Goal: Task Accomplishment & Management: Manage account settings

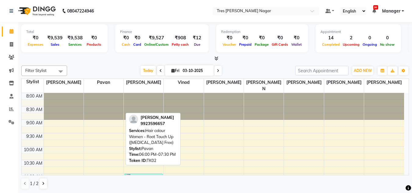
drag, startPoint x: 0, startPoint y: 0, endPoint x: 105, endPoint y: 111, distance: 153.2
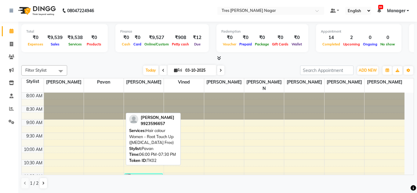
scroll to position [260, 0]
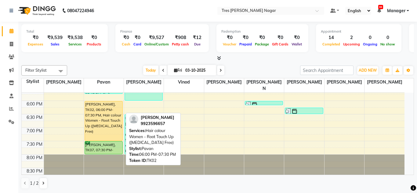
select select "1"
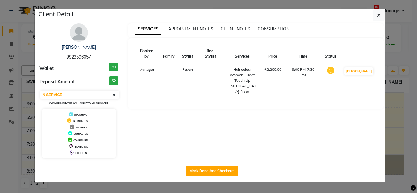
click at [214, 170] on button "Mark Done And Checkout" at bounding box center [211, 171] width 52 height 10
select select "service"
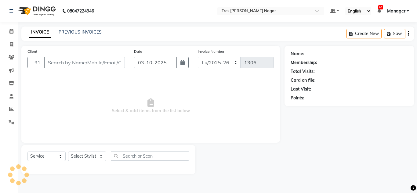
type input "9923596657"
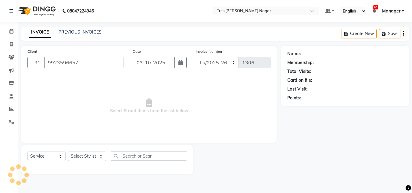
select select "39900"
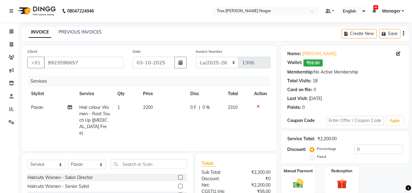
click at [153, 104] on td "2200" at bounding box center [162, 120] width 47 height 39
select select "39900"
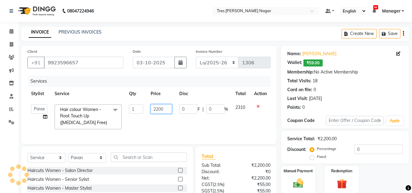
drag, startPoint x: 169, startPoint y: 110, endPoint x: 147, endPoint y: 110, distance: 22.3
click at [147, 110] on td "2200" at bounding box center [161, 117] width 28 height 32
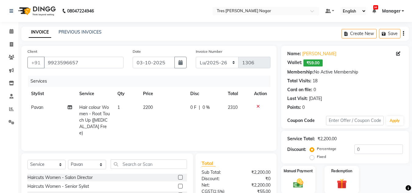
click at [101, 113] on span "Hair colour Women - Root Touch Up ([MEDICAL_DATA] Free)" at bounding box center [94, 120] width 30 height 31
select select "39900"
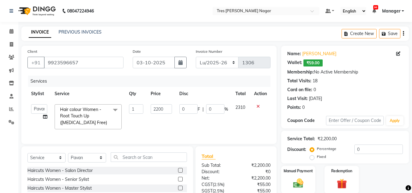
click at [97, 108] on span "Hair colour Women - Root Touch Up ([MEDICAL_DATA] Free)" at bounding box center [83, 116] width 47 height 19
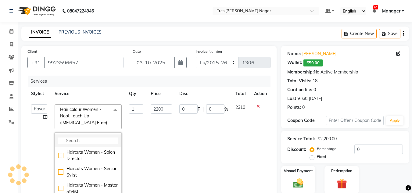
click at [106, 138] on input "multiselect-search" at bounding box center [88, 141] width 60 height 6
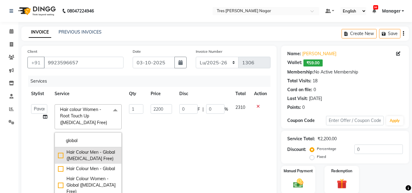
scroll to position [6, 0]
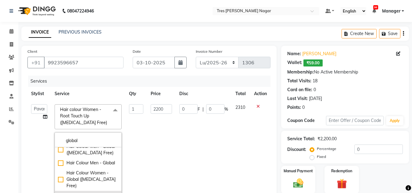
type input "global"
checkbox input "true"
type input "2000"
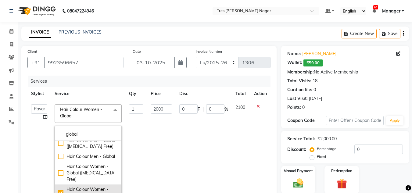
scroll to position [30, 0]
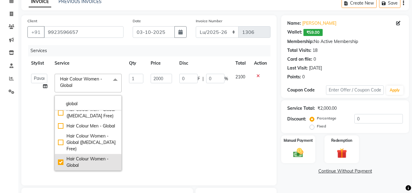
click at [81, 159] on div "Hair Colour Women - Global" at bounding box center [88, 162] width 60 height 13
checkbox input "false"
type input "0"
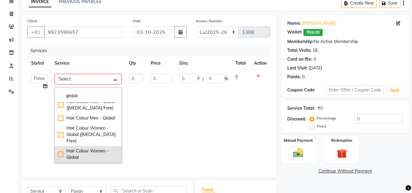
click at [71, 151] on div "Hair Colour Women - Global" at bounding box center [88, 154] width 60 height 13
checkbox input "true"
type input "1"
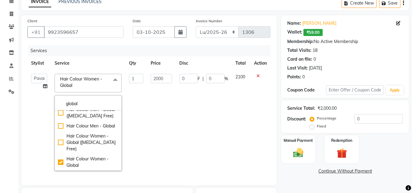
click at [175, 115] on td "2000" at bounding box center [161, 122] width 28 height 104
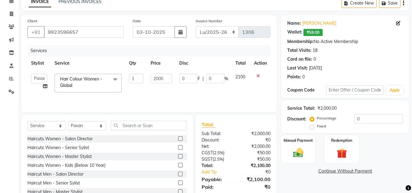
click at [167, 73] on td "2000" at bounding box center [161, 83] width 28 height 26
click at [168, 77] on input "2000" at bounding box center [161, 78] width 21 height 9
type input "2"
type input "5900"
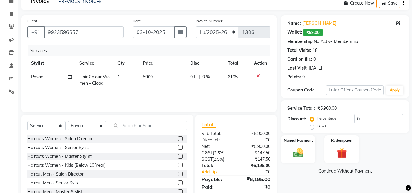
click at [166, 90] on td "5900" at bounding box center [162, 80] width 47 height 20
select select "39900"
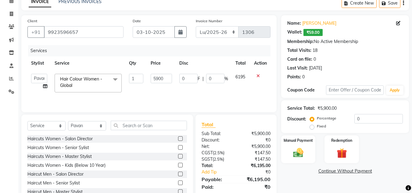
scroll to position [51, 0]
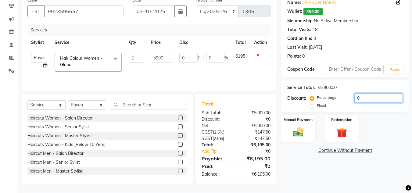
click at [373, 97] on input "0" at bounding box center [378, 97] width 48 height 9
type input "2"
type input "118"
type input "2"
type input "20"
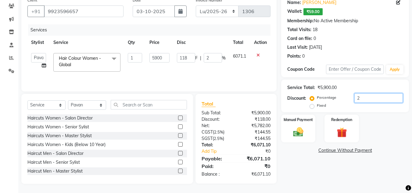
type input "1180"
type input "20"
click at [299, 125] on div "Manual Payment" at bounding box center [299, 128] width 36 height 29
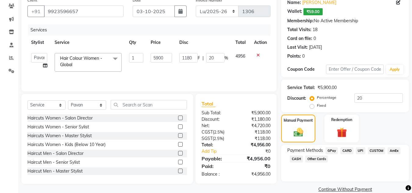
click at [360, 152] on span "UPI" at bounding box center [360, 150] width 9 height 7
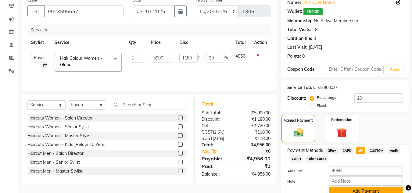
click at [367, 189] on button "Add Payment" at bounding box center [366, 191] width 74 height 9
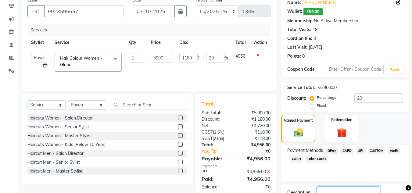
click at [369, 192] on textarea at bounding box center [348, 195] width 63 height 19
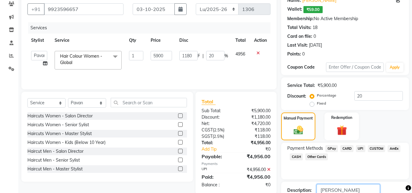
type textarea "[PERSON_NAME]"
click at [316, 185] on main "INVOICE PREVIOUS INVOICES Create New Save Client [PHONE_NUMBER] Date [DATE] Inv…" at bounding box center [215, 104] width 394 height 262
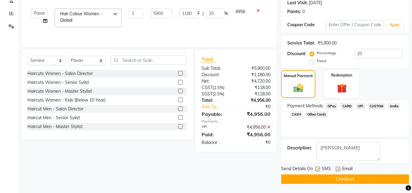
click at [318, 181] on button "Checkout" at bounding box center [345, 178] width 128 height 9
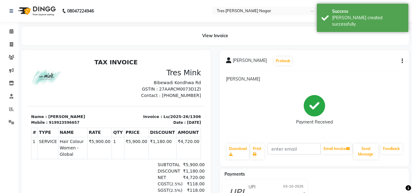
scroll to position [5, 0]
drag, startPoint x: 9, startPoint y: 30, endPoint x: 17, endPoint y: 40, distance: 13.0
click at [9, 30] on span at bounding box center [11, 31] width 11 height 7
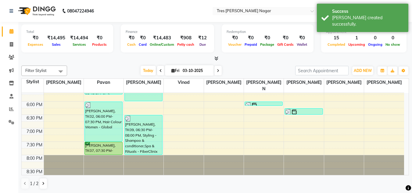
scroll to position [260, 0]
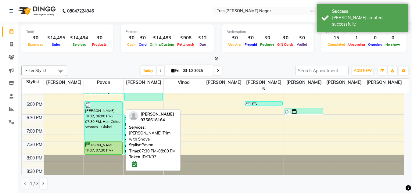
click at [95, 142] on div "[PERSON_NAME], TK07, 07:30 PM-08:00 PM, [PERSON_NAME] Trim with Shave" at bounding box center [104, 148] width 38 height 13
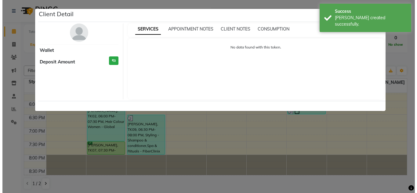
scroll to position [0, 0]
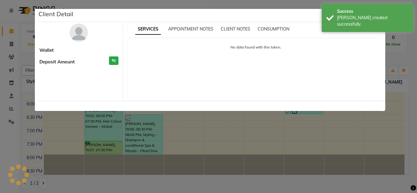
select select "6"
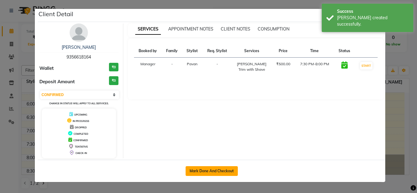
click at [212, 171] on button "Mark Done And Checkout" at bounding box center [211, 171] width 52 height 10
select select "service"
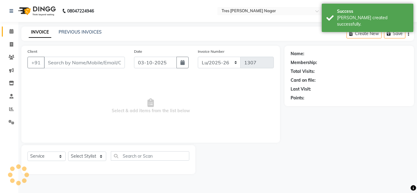
type input "9356618164"
select select "39900"
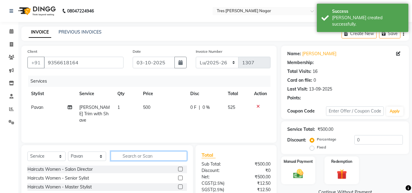
click at [134, 157] on input "text" at bounding box center [149, 155] width 76 height 9
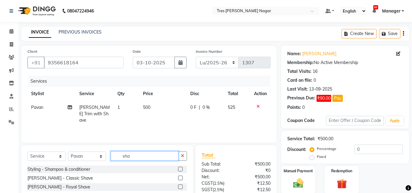
type input "sha"
click at [180, 169] on label at bounding box center [180, 169] width 5 height 5
click at [180, 169] on input "checkbox" at bounding box center [180, 169] width 4 height 4
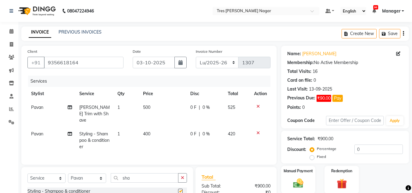
click at [150, 138] on td "400" at bounding box center [162, 140] width 47 height 27
checkbox input "false"
select select "39900"
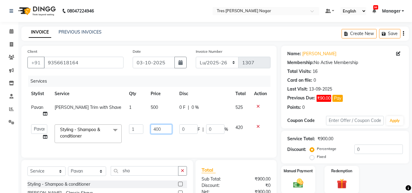
drag, startPoint x: 152, startPoint y: 127, endPoint x: 133, endPoint y: 124, distance: 19.3
click at [133, 124] on tr "[PERSON_NAME] [PERSON_NAME] [PERSON_NAME] [PERSON_NAME] Manager [PERSON_NAME] […" at bounding box center [148, 134] width 243 height 26
type input "250"
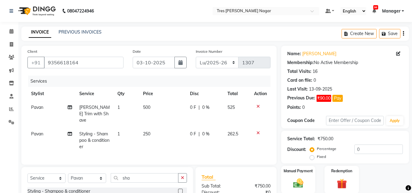
click at [161, 145] on td "250" at bounding box center [162, 140] width 47 height 27
select select "39900"
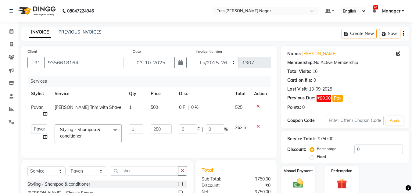
scroll to position [70, 0]
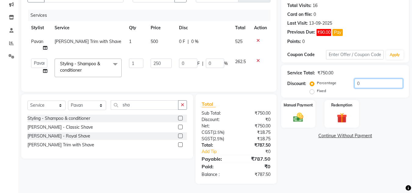
click at [373, 79] on input "0" at bounding box center [378, 83] width 48 height 9
type input "2"
type input "5"
type input "2"
type input "20"
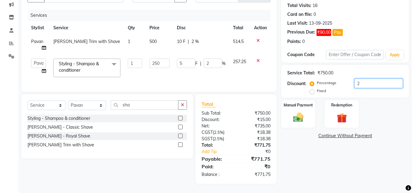
type input "50"
type input "20"
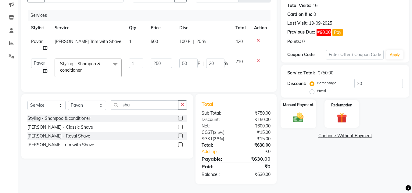
click at [299, 114] on img at bounding box center [298, 117] width 17 height 12
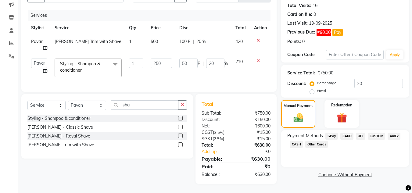
click at [362, 133] on span "UPI" at bounding box center [360, 136] width 9 height 7
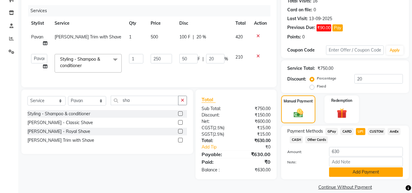
click at [366, 174] on button "Add Payment" at bounding box center [366, 171] width 74 height 9
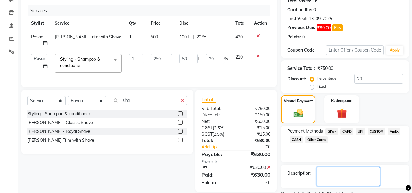
click at [357, 177] on textarea at bounding box center [348, 176] width 63 height 19
type textarea "[PERSON_NAME]"
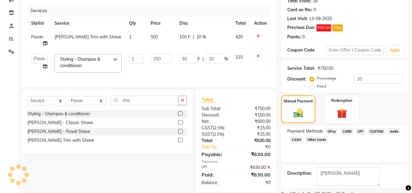
scroll to position [96, 0]
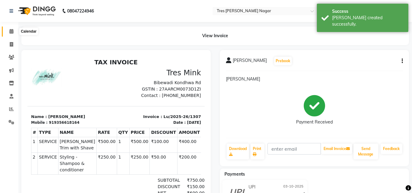
click at [11, 32] on icon at bounding box center [11, 31] width 4 height 5
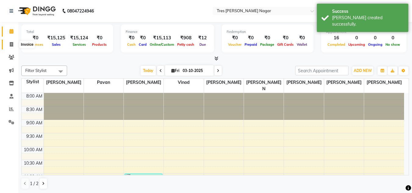
click at [11, 44] on icon at bounding box center [11, 44] width 3 height 5
select select "service"
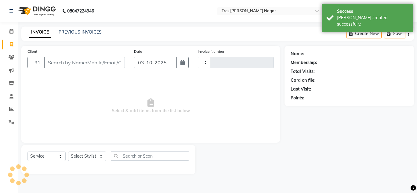
type input "1308"
select select "8052"
click at [75, 34] on link "PREVIOUS INVOICES" at bounding box center [80, 31] width 43 height 5
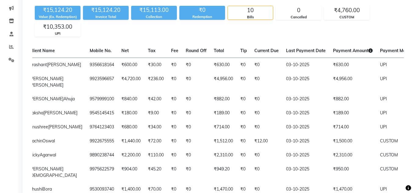
scroll to position [32, 0]
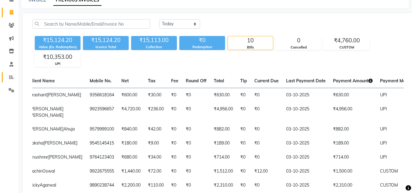
click at [9, 75] on icon at bounding box center [11, 77] width 5 height 5
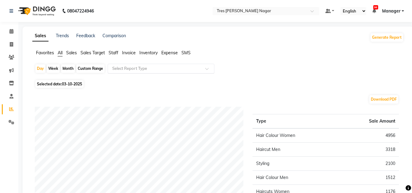
click at [157, 70] on input "text" at bounding box center [155, 69] width 88 height 6
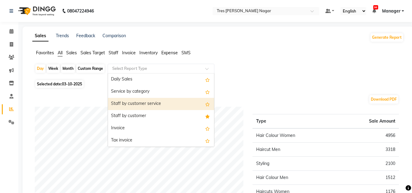
click at [166, 103] on div "Staff by customer service" at bounding box center [161, 104] width 106 height 12
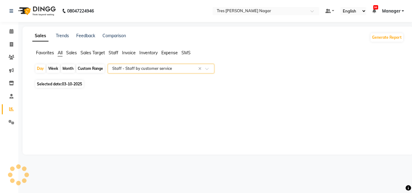
select select "filtered_report"
select select "pdf"
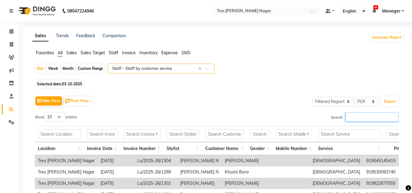
click at [362, 116] on input "Search:" at bounding box center [371, 116] width 53 height 9
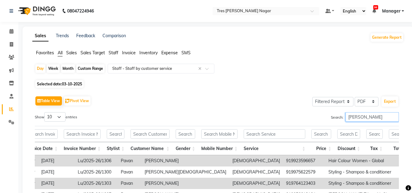
scroll to position [30, 0]
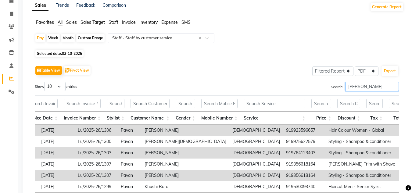
type input "[PERSON_NAME]"
click at [67, 38] on div "Month" at bounding box center [68, 38] width 14 height 9
select select "10"
select select "2025"
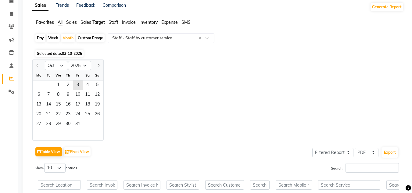
click at [52, 38] on div "Week" at bounding box center [53, 38] width 13 height 9
select select "10"
select select "2025"
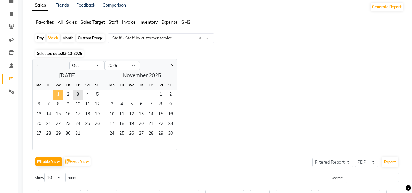
click at [55, 95] on span "1" at bounding box center [58, 95] width 10 height 10
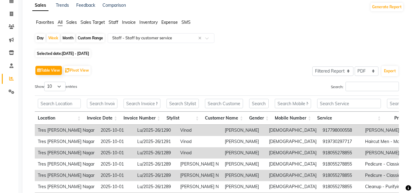
scroll to position [0, 0]
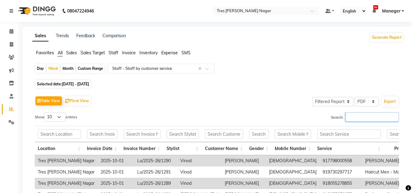
click at [373, 118] on input "Search:" at bounding box center [371, 116] width 53 height 9
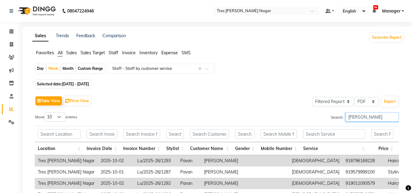
scroll to position [130, 0]
type input "[PERSON_NAME]"
click at [11, 31] on icon at bounding box center [11, 31] width 4 height 5
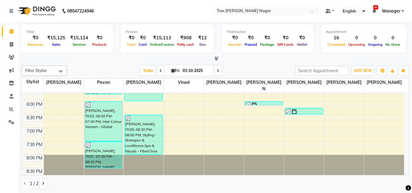
click at [216, 72] on span at bounding box center [217, 70] width 7 height 9
type input "04-10-2025"
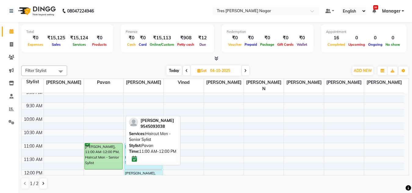
click at [101, 148] on div "[PERSON_NAME], 11:00 AM-12:00 PM, Haircut Men - Senior Sylist" at bounding box center [104, 156] width 38 height 26
select select "6"
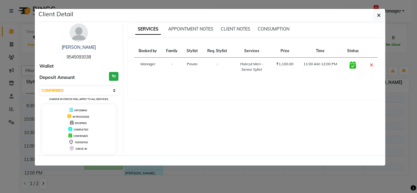
click at [83, 37] on img at bounding box center [79, 32] width 18 height 18
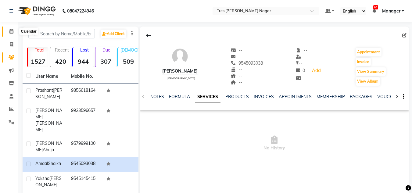
click at [10, 30] on icon at bounding box center [11, 31] width 4 height 5
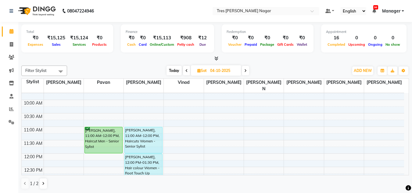
click at [243, 73] on span at bounding box center [245, 70] width 7 height 9
type input "05-10-2025"
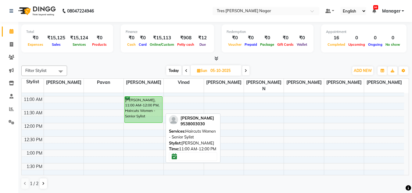
click at [155, 107] on div "[PERSON_NAME], 11:00 AM-12:00 PM, Haircuts Women - Senior Sylist" at bounding box center [144, 110] width 38 height 26
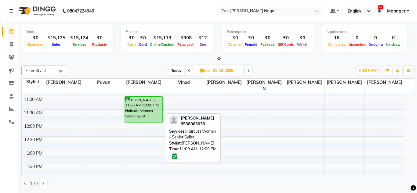
select select "6"
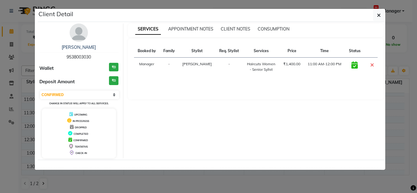
click at [84, 38] on img at bounding box center [79, 32] width 18 height 18
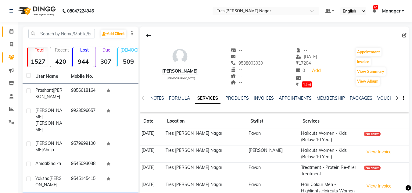
click at [4, 32] on link "Calendar" at bounding box center [9, 32] width 15 height 10
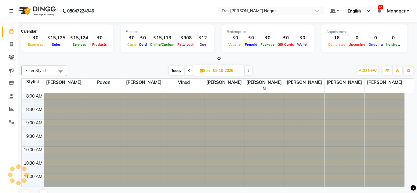
click at [11, 32] on icon at bounding box center [11, 31] width 4 height 5
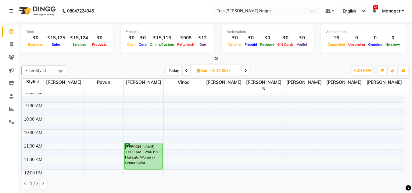
click at [170, 73] on span "Today" at bounding box center [173, 70] width 15 height 9
type input "03-10-2025"
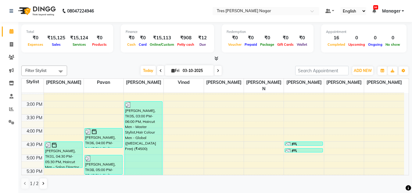
scroll to position [260, 0]
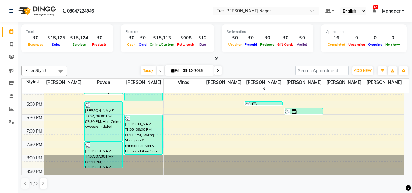
drag, startPoint x: 79, startPoint y: 56, endPoint x: 101, endPoint y: 59, distance: 22.4
click at [80, 56] on div at bounding box center [215, 58] width 388 height 6
click at [10, 45] on icon at bounding box center [11, 44] width 3 height 5
select select "service"
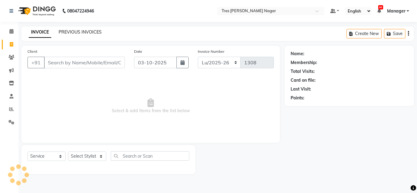
click at [93, 34] on link "PREVIOUS INVOICES" at bounding box center [80, 31] width 43 height 5
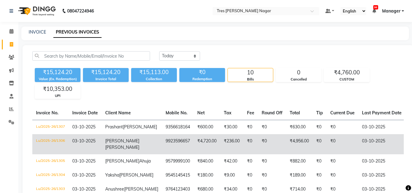
scroll to position [154, 0]
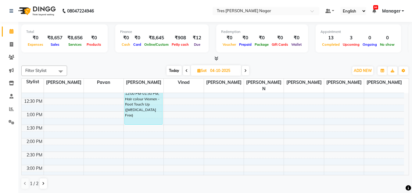
scroll to position [122, 0]
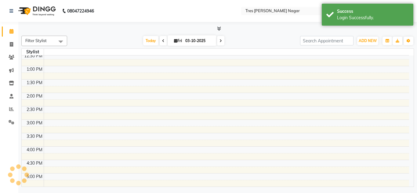
select select "en"
